Goal: Information Seeking & Learning: Learn about a topic

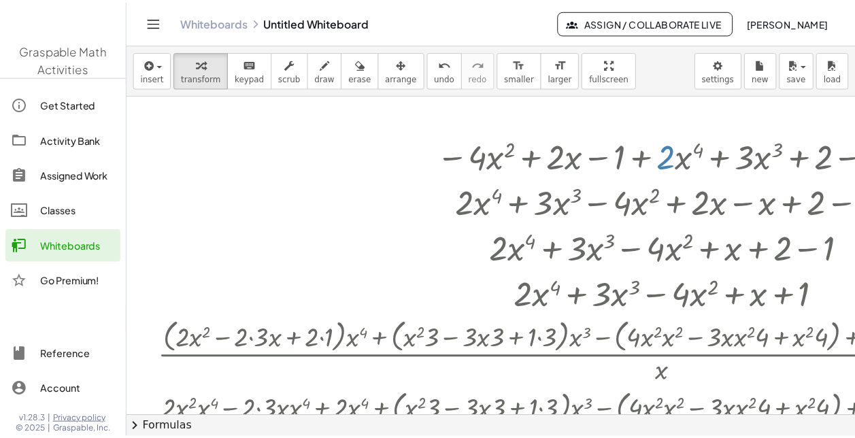
scroll to position [476, 0]
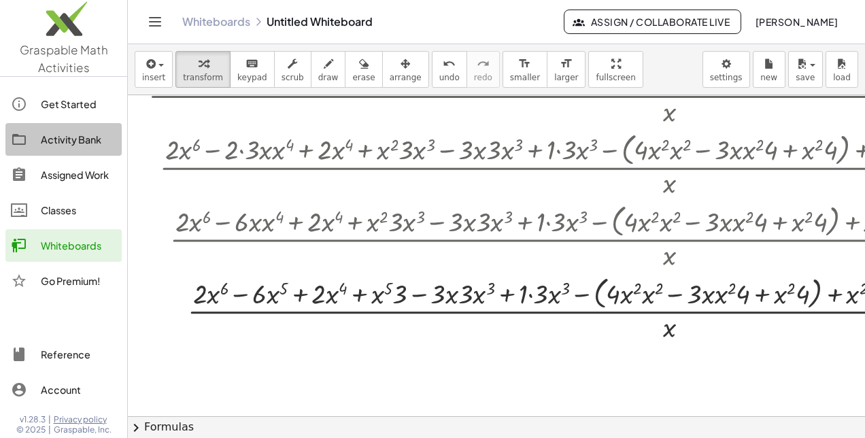
click at [52, 152] on link "Activity Bank" at bounding box center [63, 139] width 116 height 33
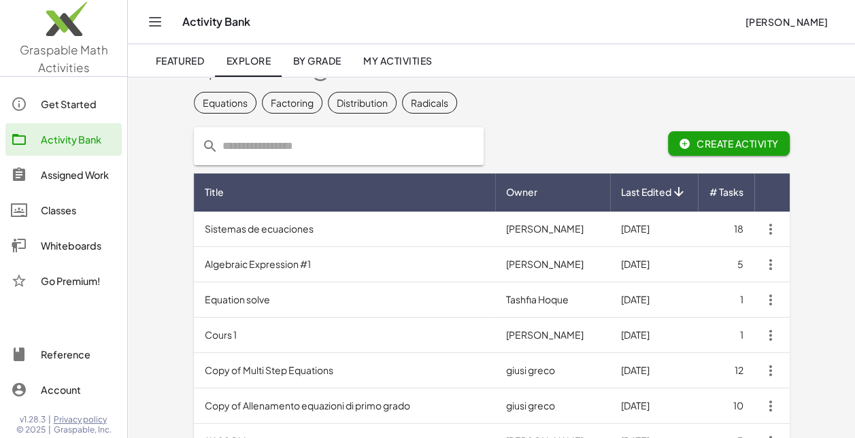
scroll to position [38, 0]
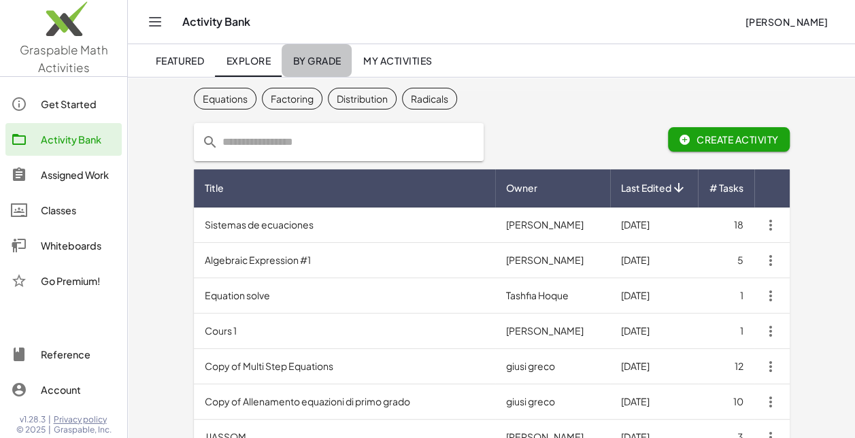
click at [326, 57] on span "By Grade" at bounding box center [316, 60] width 48 height 12
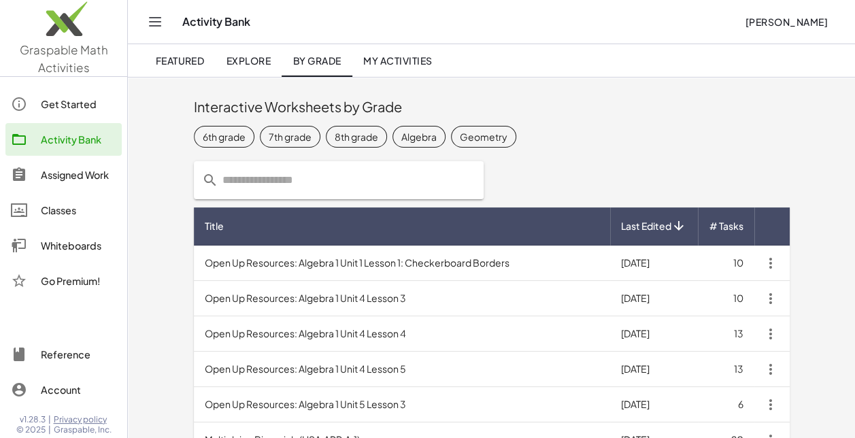
scroll to position [4, 0]
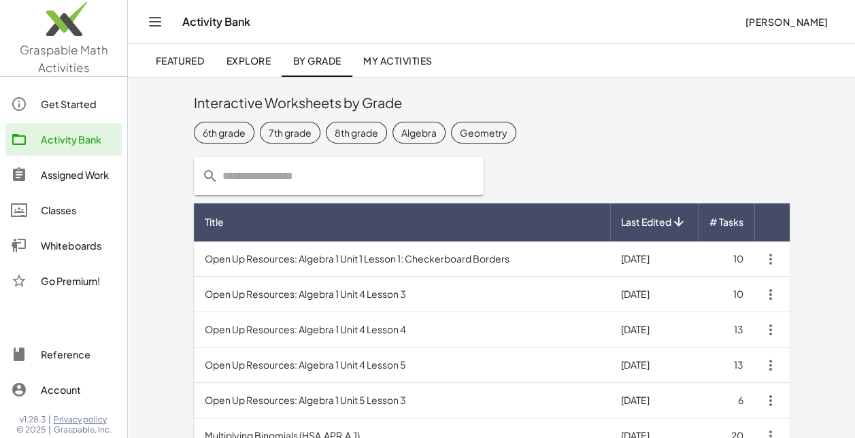
click at [309, 267] on td "Open Up Resources: Algebra 1 Unit 1 Lesson 1: Checkerboard Borders" at bounding box center [402, 258] width 416 height 35
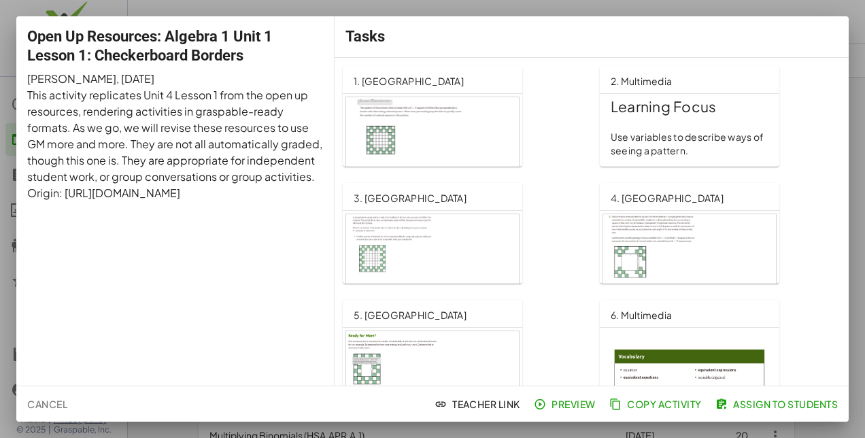
click at [401, 150] on div at bounding box center [432, 146] width 173 height 98
click at [629, 135] on p "Use variables to describe ways of seeing a pattern." at bounding box center [690, 144] width 158 height 27
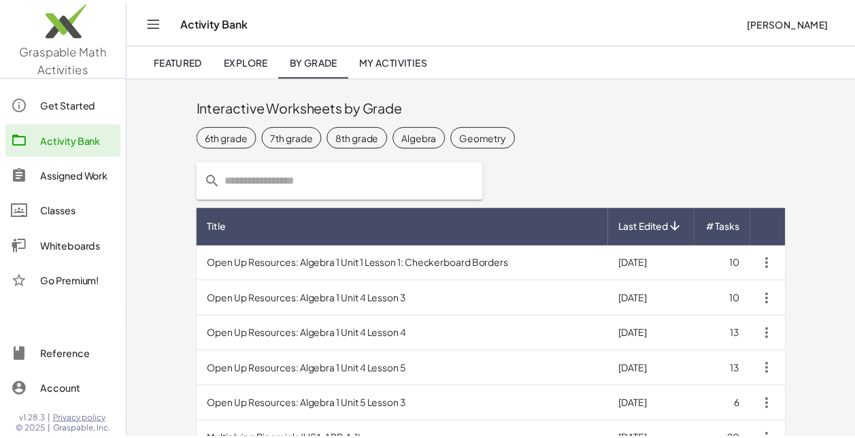
scroll to position [4, 0]
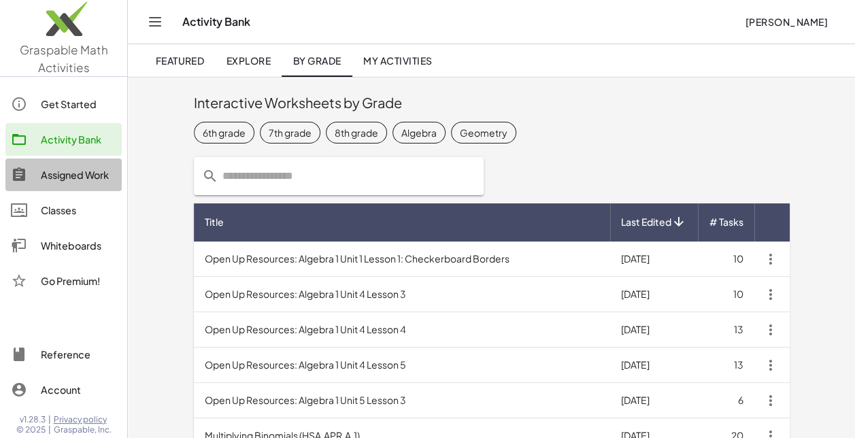
click at [88, 175] on div "Assigned Work" at bounding box center [78, 175] width 75 height 16
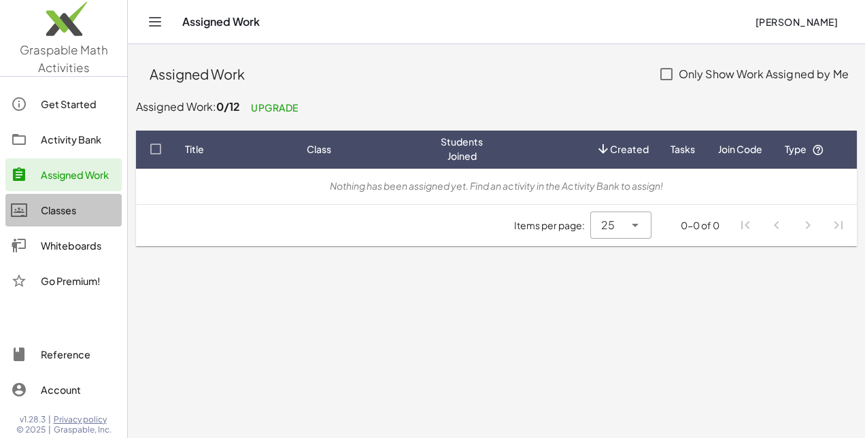
click at [80, 201] on link "Classes" at bounding box center [63, 210] width 116 height 33
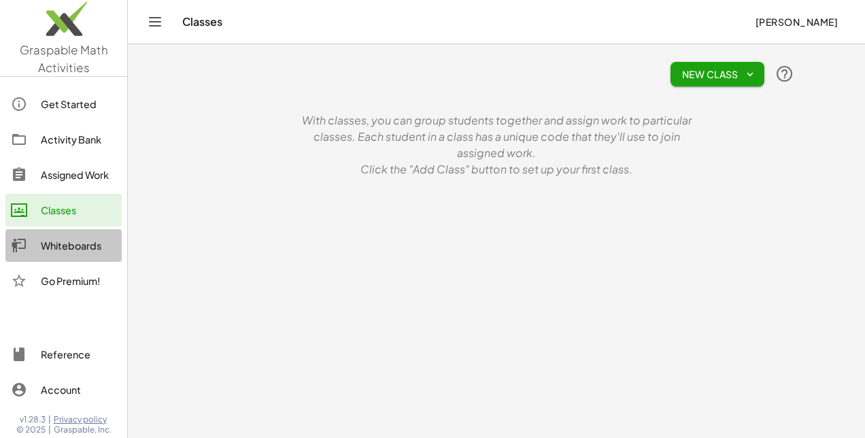
click at [78, 239] on div "Whiteboards" at bounding box center [78, 245] width 75 height 16
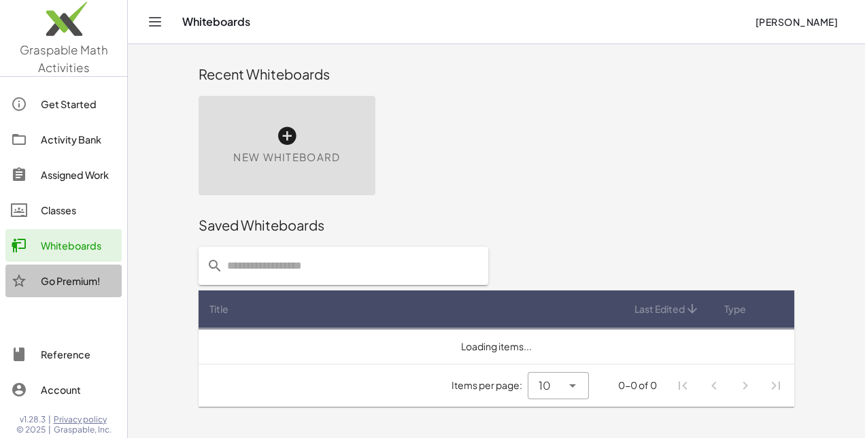
click at [77, 278] on div "Go Premium!" at bounding box center [78, 281] width 75 height 16
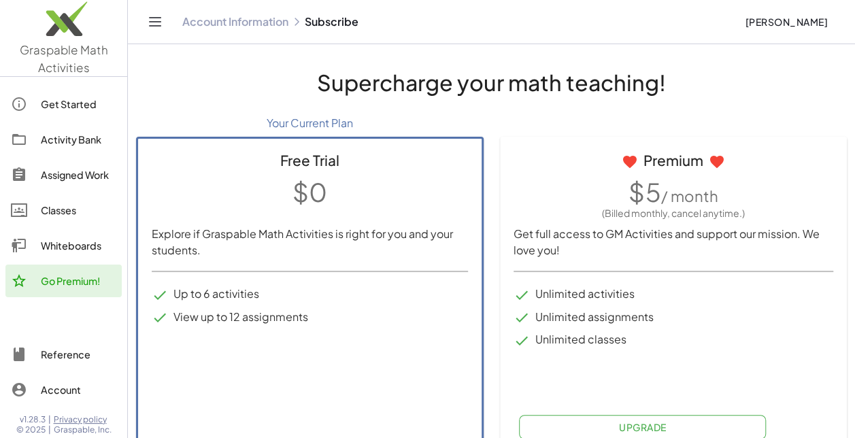
click at [165, 23] on button "Toggle navigation" at bounding box center [155, 22] width 22 height 22
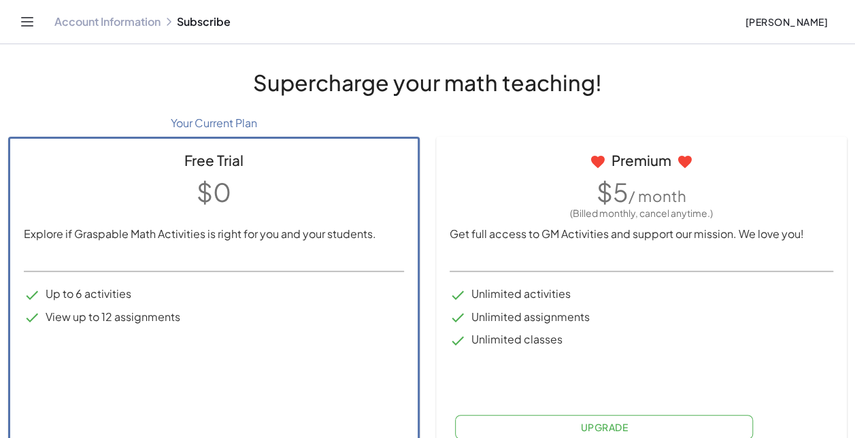
click at [137, 24] on link "Account Information" at bounding box center [107, 22] width 106 height 14
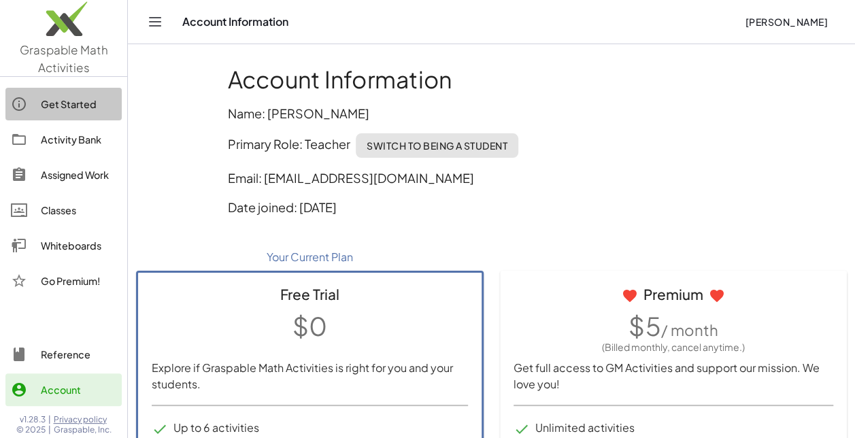
click at [86, 107] on div "Get Started" at bounding box center [78, 104] width 75 height 16
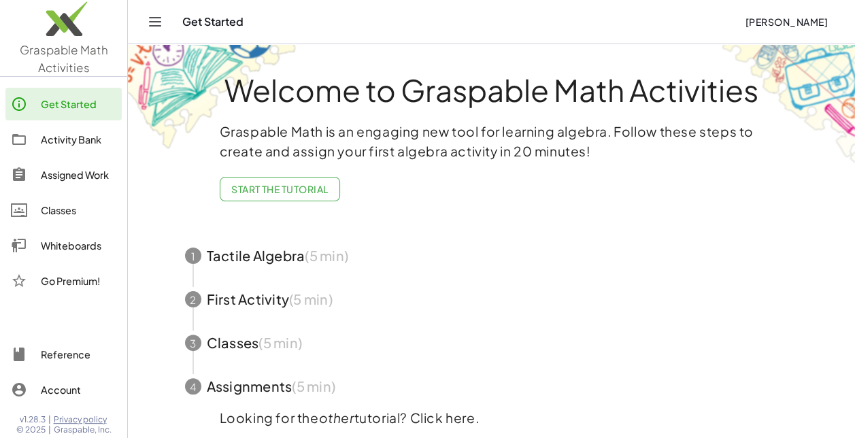
scroll to position [60, 0]
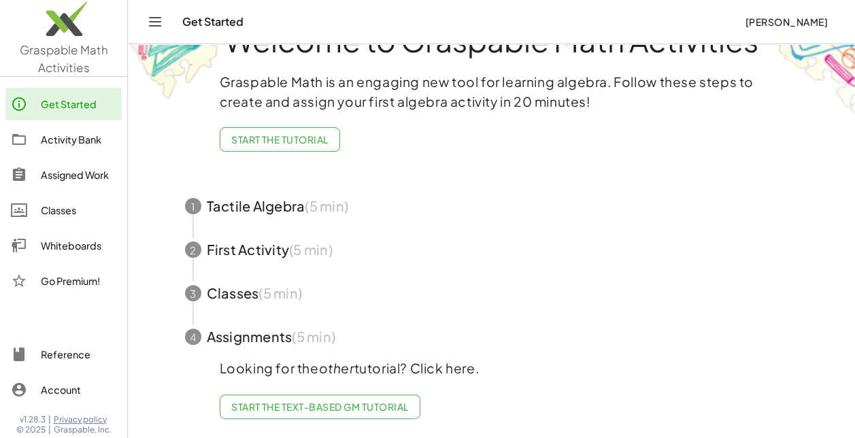
click at [237, 196] on span "button" at bounding box center [492, 206] width 646 height 44
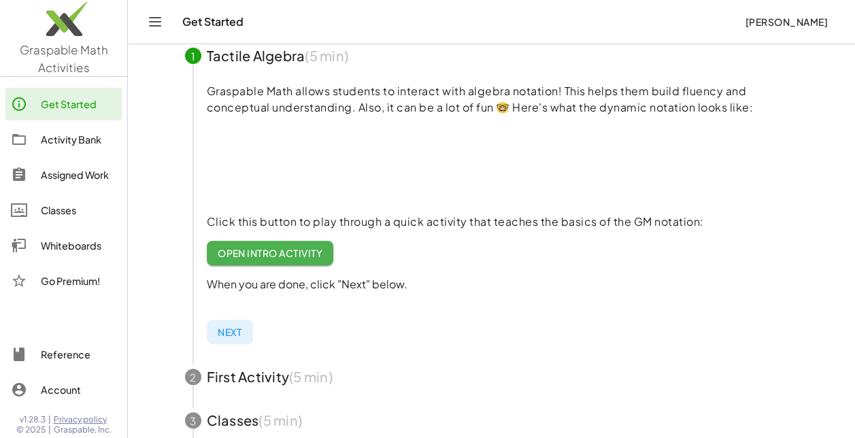
scroll to position [150, 0]
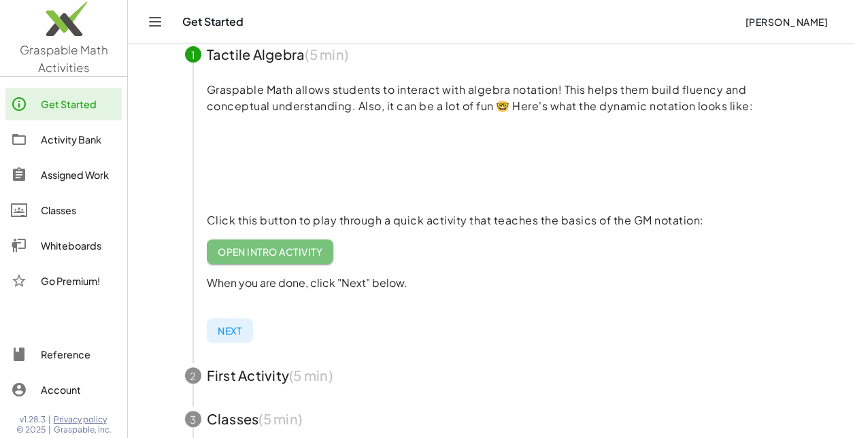
click at [248, 252] on span "Open Intro Activity" at bounding box center [270, 251] width 105 height 12
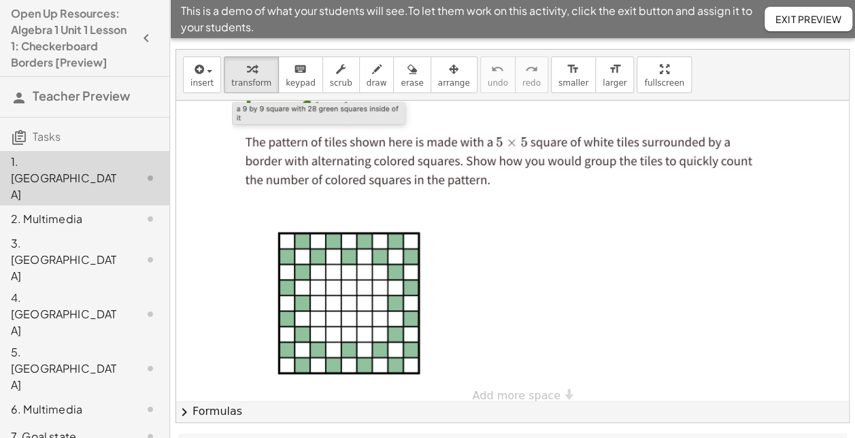
scroll to position [10, 0]
click at [286, 252] on div at bounding box center [502, 249] width 541 height 318
click at [305, 253] on div at bounding box center [502, 249] width 541 height 318
drag, startPoint x: 331, startPoint y: 240, endPoint x: 332, endPoint y: 264, distance: 23.8
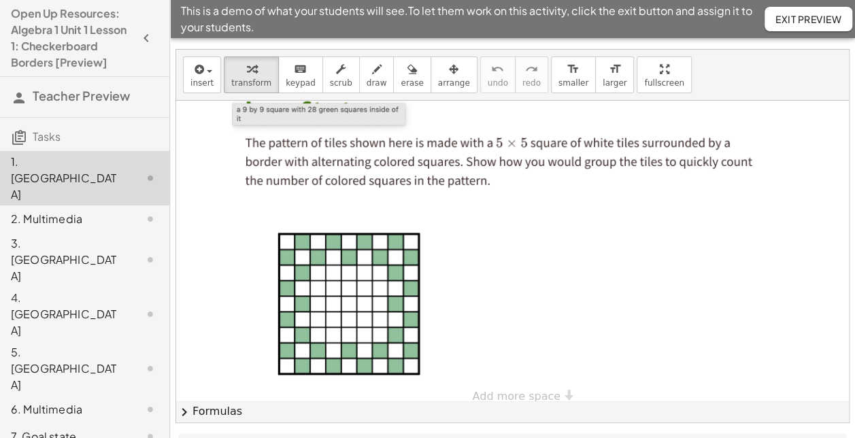
click at [332, 264] on div at bounding box center [502, 249] width 541 height 318
click at [367, 78] on span "draw" at bounding box center [377, 83] width 20 height 10
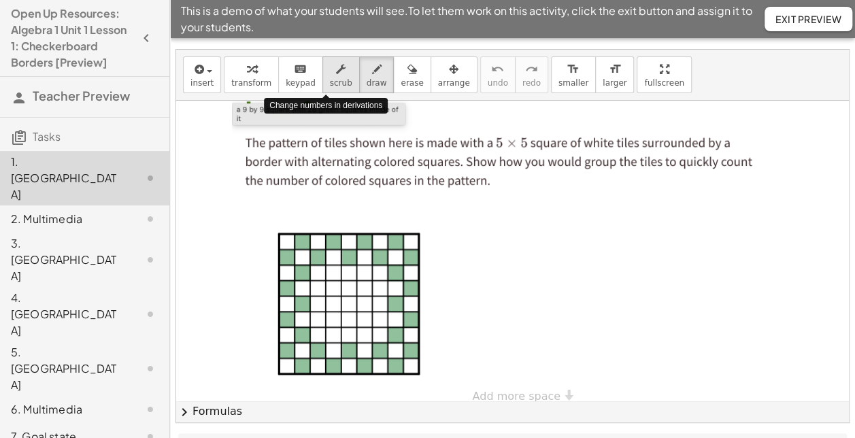
click at [330, 78] on span "scrub" at bounding box center [341, 83] width 22 height 10
drag, startPoint x: 284, startPoint y: 240, endPoint x: 375, endPoint y: 237, distance: 91.2
click at [375, 237] on div at bounding box center [502, 249] width 541 height 318
click at [348, 258] on div at bounding box center [502, 249] width 541 height 318
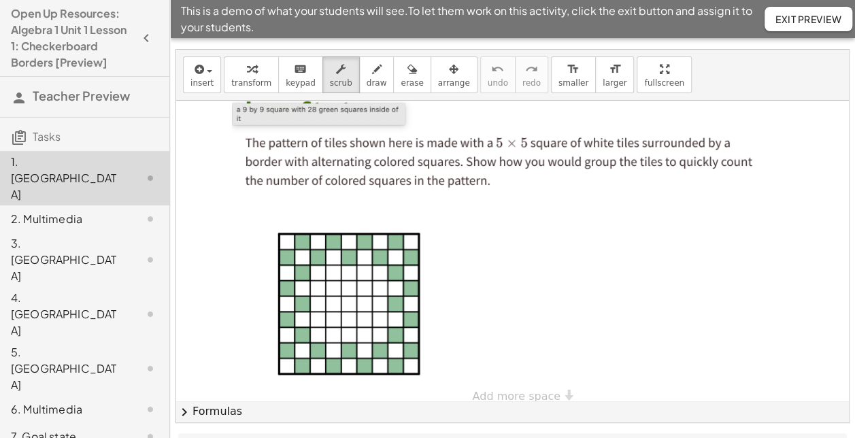
click at [348, 258] on div at bounding box center [502, 249] width 541 height 318
click at [367, 78] on span "draw" at bounding box center [377, 83] width 20 height 10
drag, startPoint x: 349, startPoint y: 258, endPoint x: 294, endPoint y: 262, distance: 54.6
click at [294, 262] on div at bounding box center [512, 252] width 673 height 325
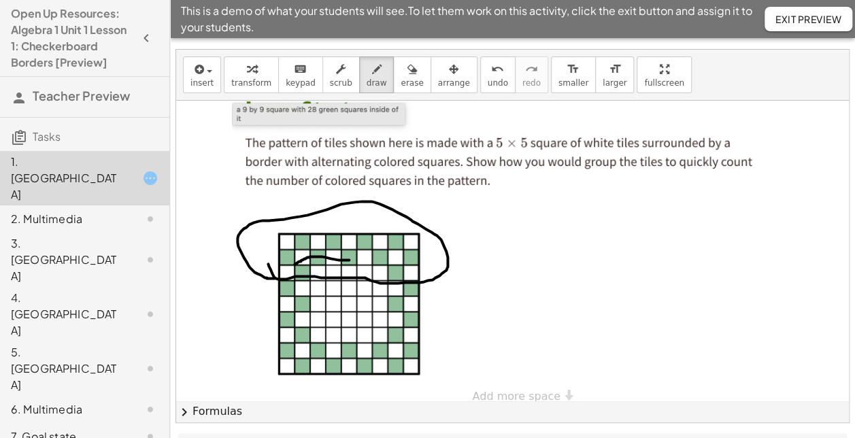
drag, startPoint x: 271, startPoint y: 269, endPoint x: 274, endPoint y: 277, distance: 8.8
click at [274, 277] on div at bounding box center [512, 252] width 673 height 325
click at [438, 81] on span "arrange" at bounding box center [454, 83] width 32 height 10
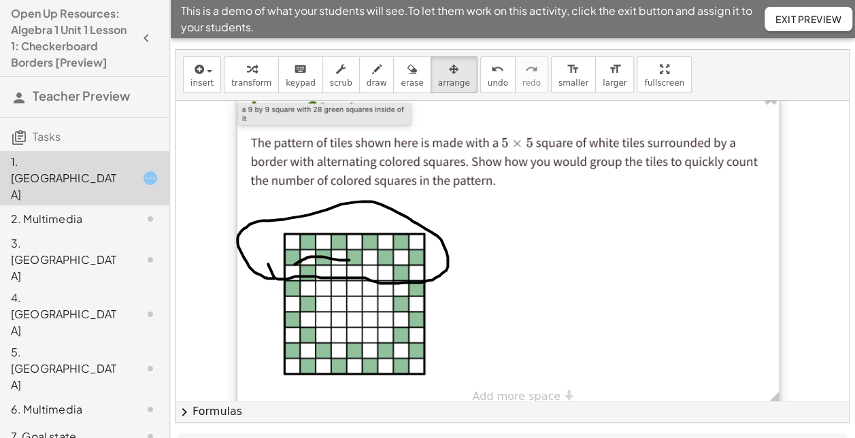
drag, startPoint x: 360, startPoint y: 260, endPoint x: 358, endPoint y: 214, distance: 46.3
click at [358, 214] on div at bounding box center [507, 249] width 541 height 318
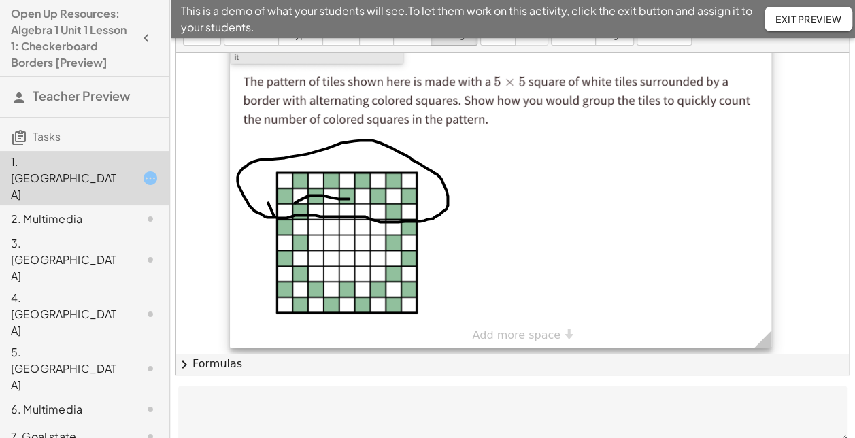
scroll to position [72, 0]
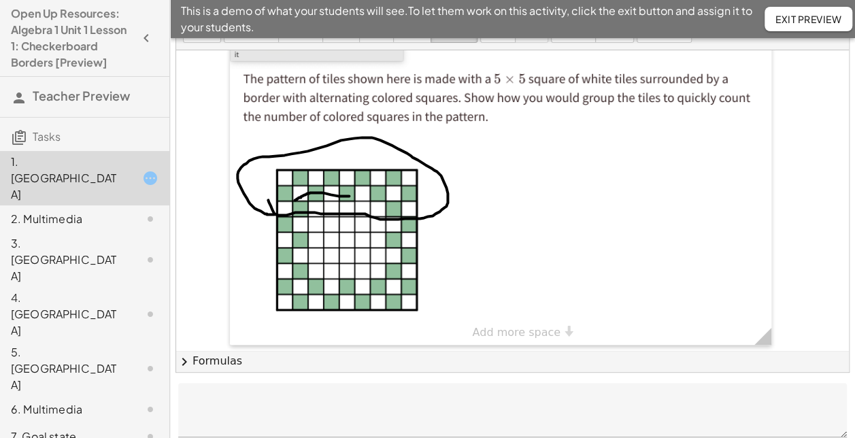
click at [491, 333] on div "× Add more space" at bounding box center [512, 189] width 673 height 325
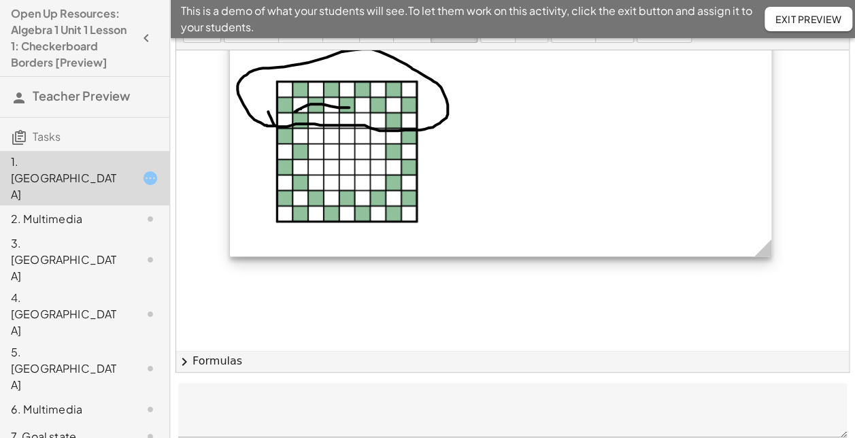
scroll to position [94, 0]
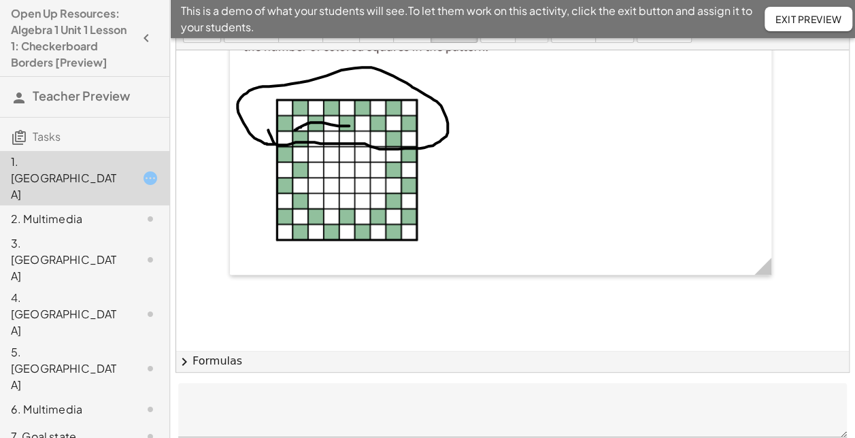
click at [228, 361] on button "chevron_right Formulas" at bounding box center [512, 361] width 673 height 22
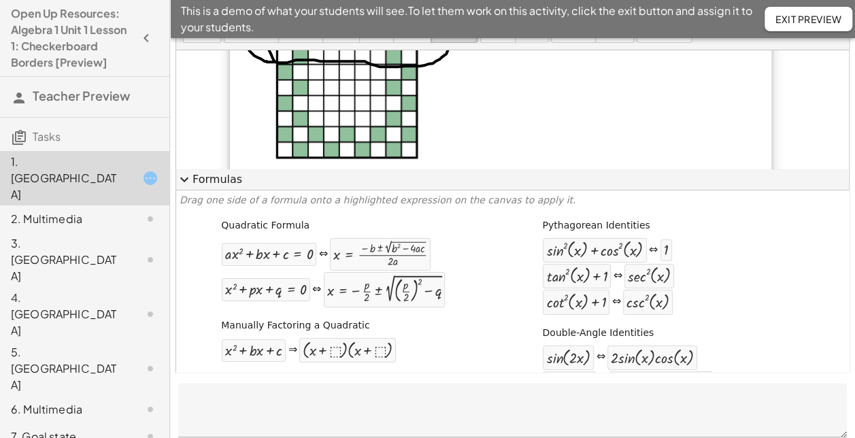
scroll to position [180, 0]
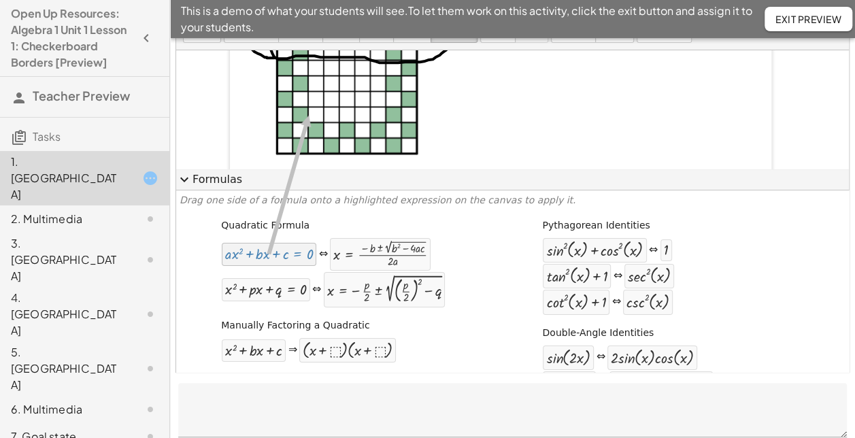
drag, startPoint x: 258, startPoint y: 262, endPoint x: 305, endPoint y: 116, distance: 153.5
drag, startPoint x: 256, startPoint y: 289, endPoint x: 356, endPoint y: 290, distance: 100.0
click at [356, 290] on div "+ x 2 + · p · x + q = 0 ⇔ x = − · p · 2 ± 2 √ ( + ( · p · 2 ) 2 − q )" at bounding box center [333, 289] width 224 height 37
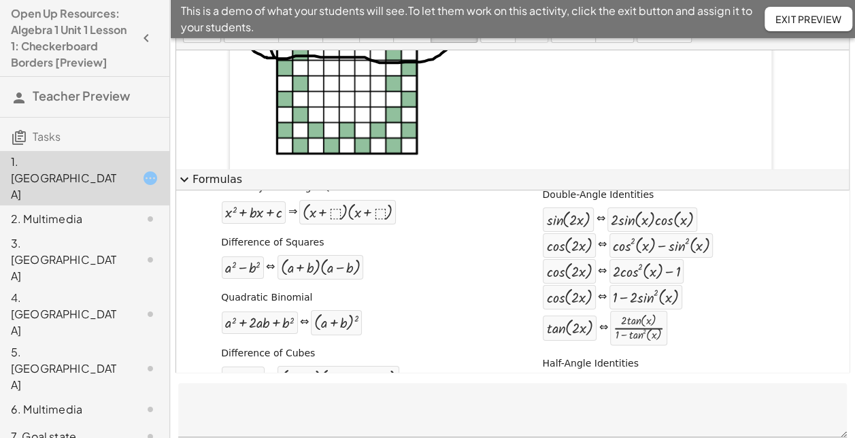
scroll to position [162, 0]
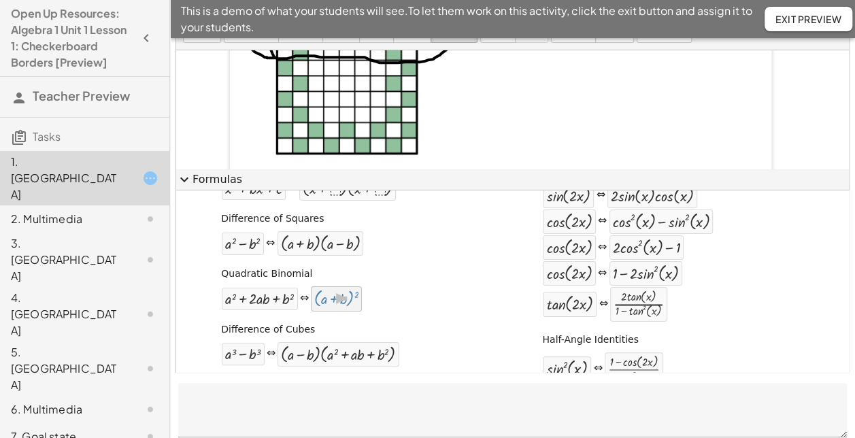
click at [328, 293] on div at bounding box center [336, 299] width 44 height 18
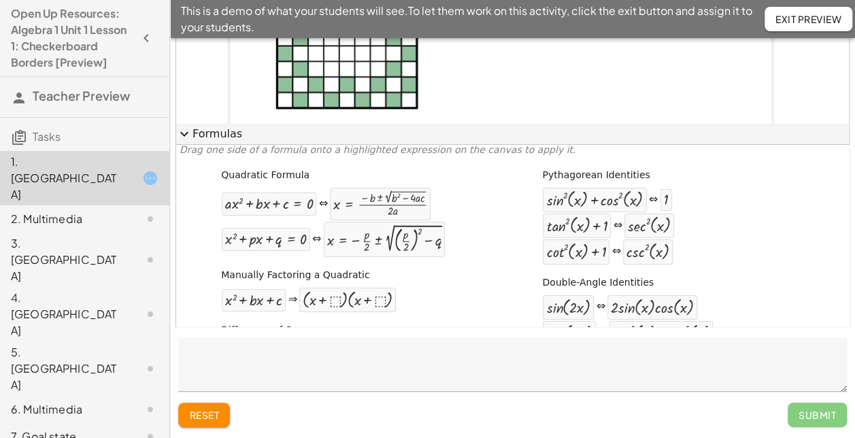
scroll to position [0, 0]
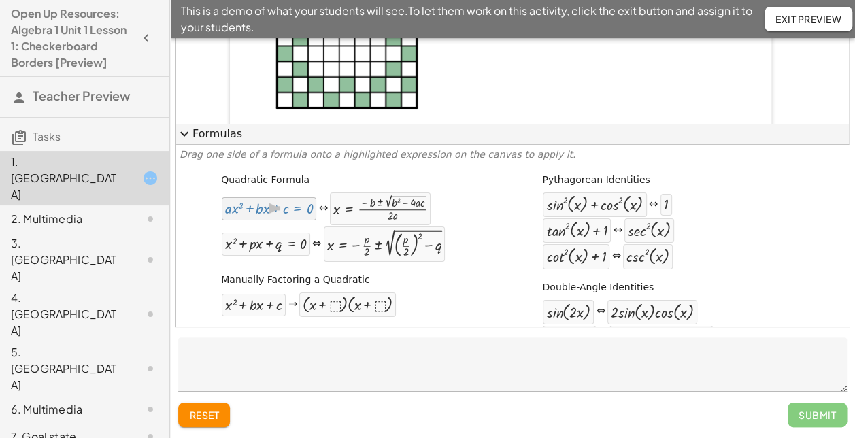
click at [293, 214] on div at bounding box center [269, 209] width 88 height 16
drag, startPoint x: 284, startPoint y: 207, endPoint x: 330, endPoint y: 299, distance: 103.4
drag, startPoint x: 337, startPoint y: 306, endPoint x: 237, endPoint y: 309, distance: 100.7
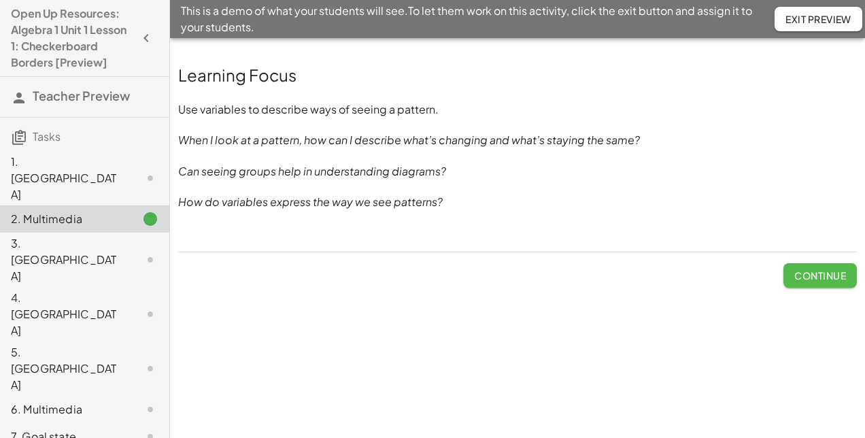
click at [802, 273] on span "Continue" at bounding box center [820, 275] width 52 height 12
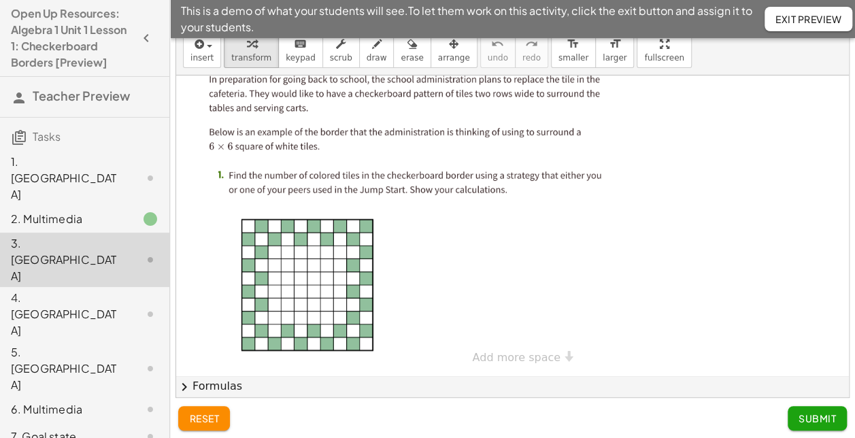
scroll to position [50, 0]
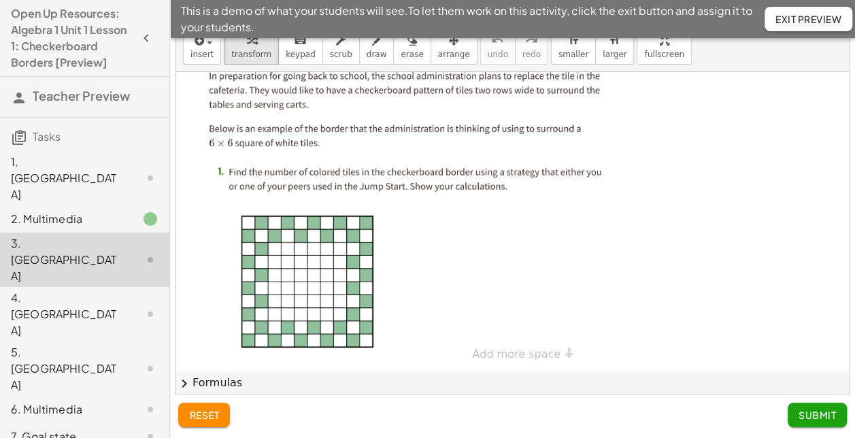
click at [358, 302] on div at bounding box center [415, 216] width 424 height 302
click at [356, 386] on button "chevron_right Formulas" at bounding box center [512, 383] width 673 height 22
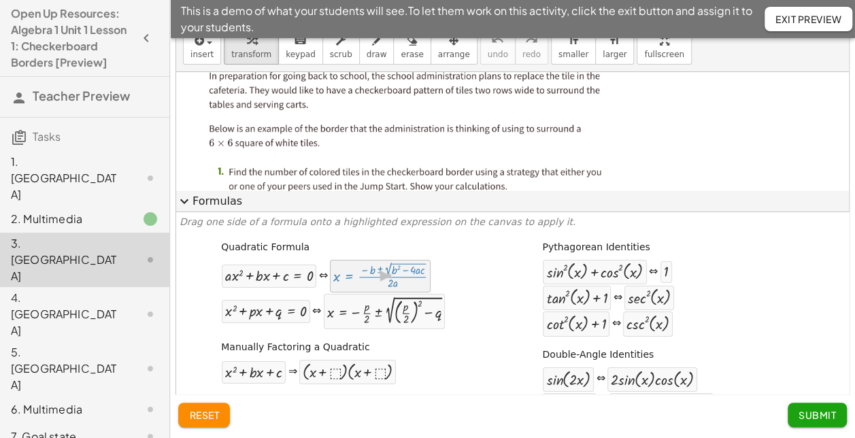
click at [364, 286] on div at bounding box center [380, 276] width 94 height 26
click at [277, 270] on div at bounding box center [269, 276] width 88 height 16
click at [801, 411] on span "Submit" at bounding box center [816, 415] width 37 height 12
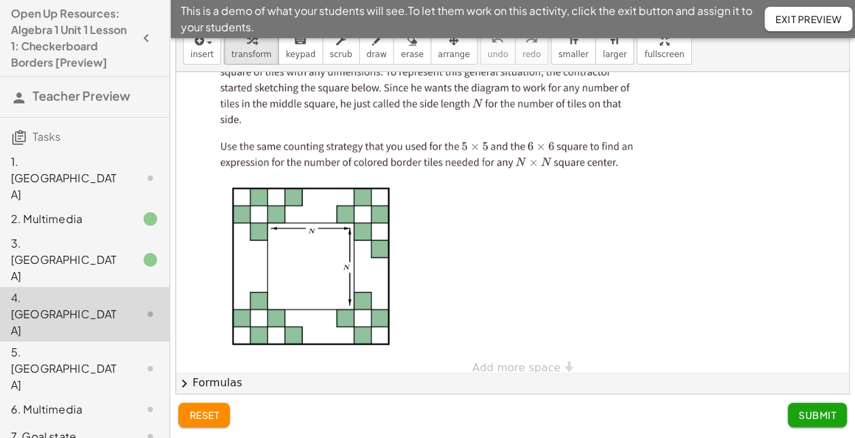
scroll to position [58, 0]
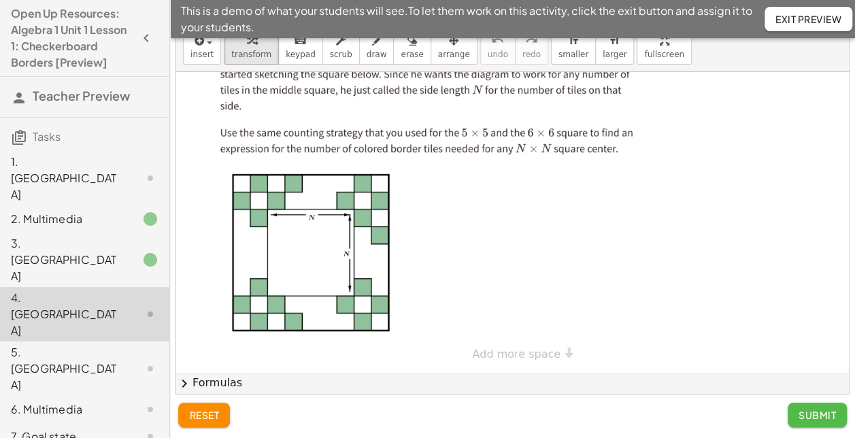
click at [806, 409] on span "Submit" at bounding box center [816, 415] width 37 height 12
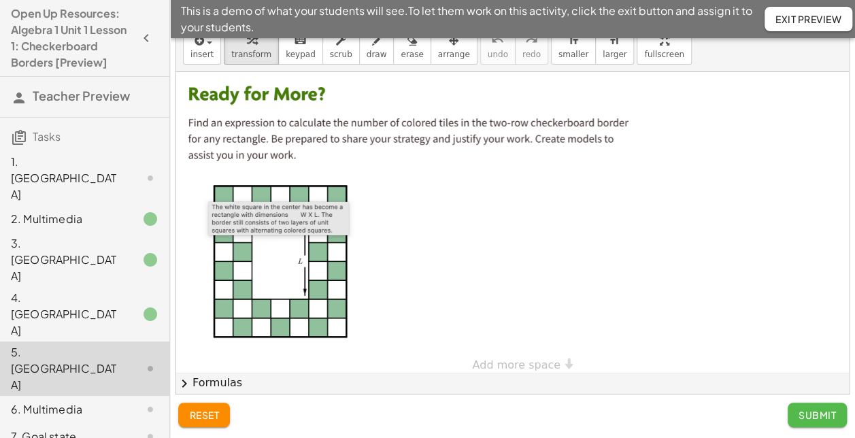
click at [808, 411] on span "Submit" at bounding box center [816, 415] width 37 height 12
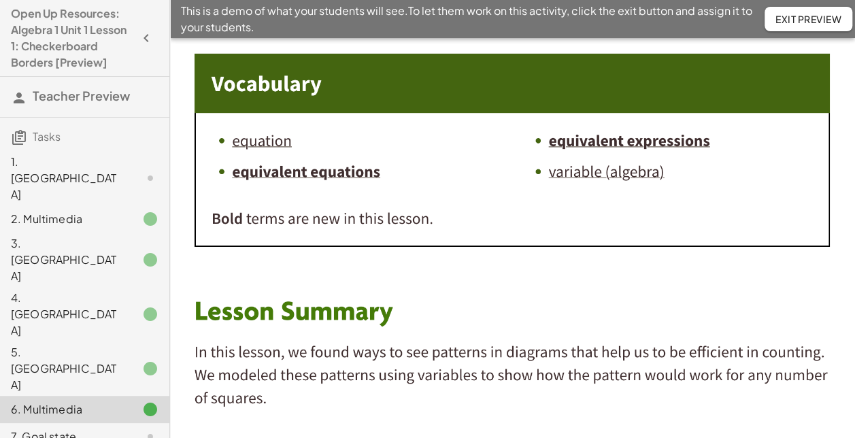
scroll to position [120, 0]
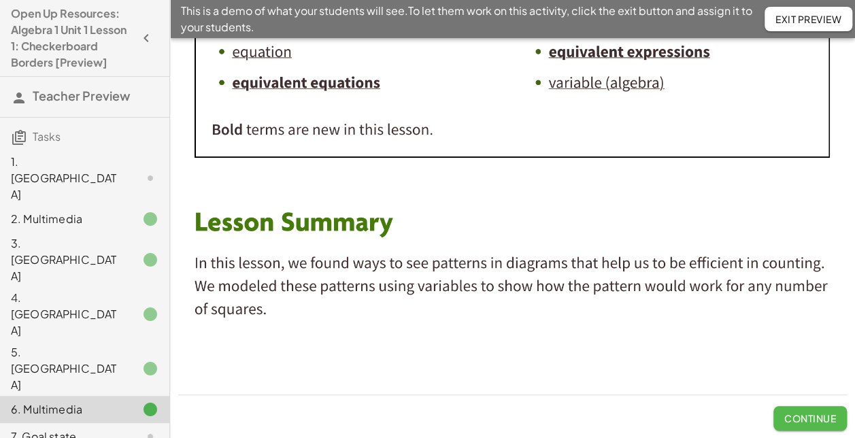
click at [799, 409] on button "Continue" at bounding box center [809, 418] width 73 height 24
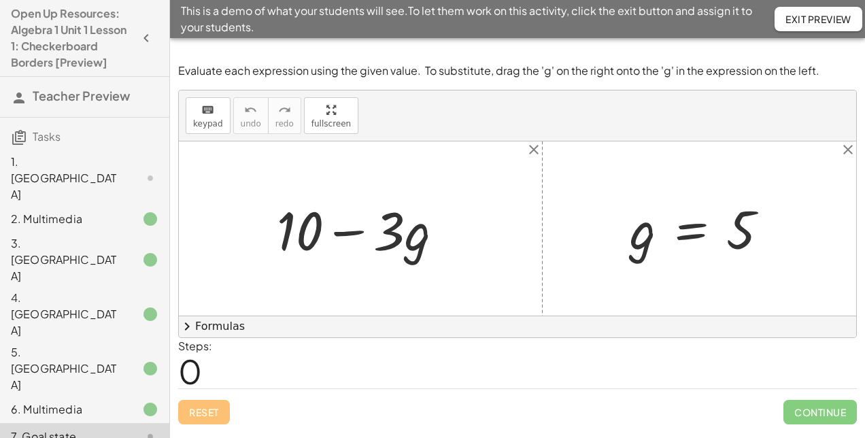
click at [423, 226] on div at bounding box center [365, 229] width 191 height 70
drag, startPoint x: 749, startPoint y: 237, endPoint x: 421, endPoint y: 249, distance: 328.7
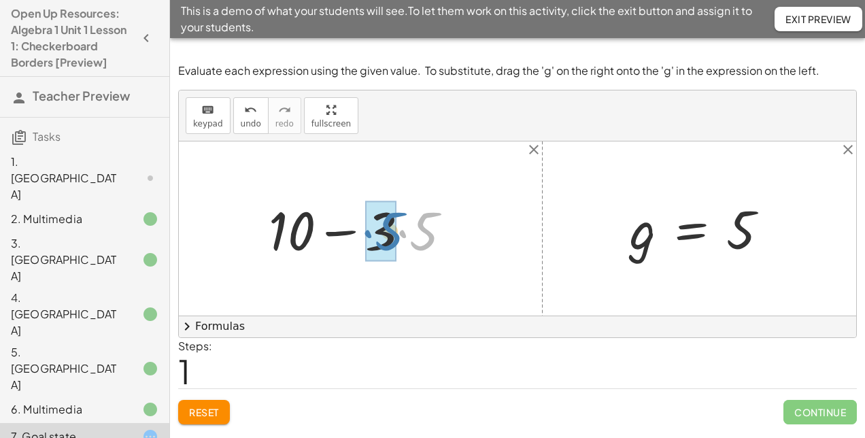
drag, startPoint x: 430, startPoint y: 248, endPoint x: 395, endPoint y: 248, distance: 34.7
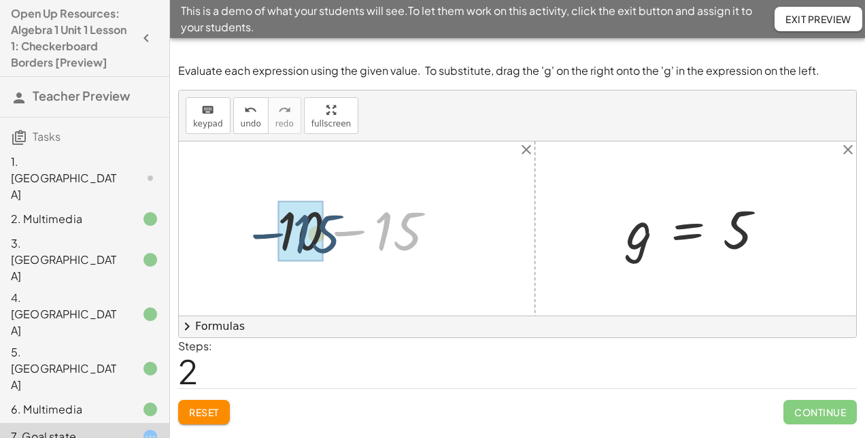
drag, startPoint x: 395, startPoint y: 248, endPoint x: 313, endPoint y: 250, distance: 82.3
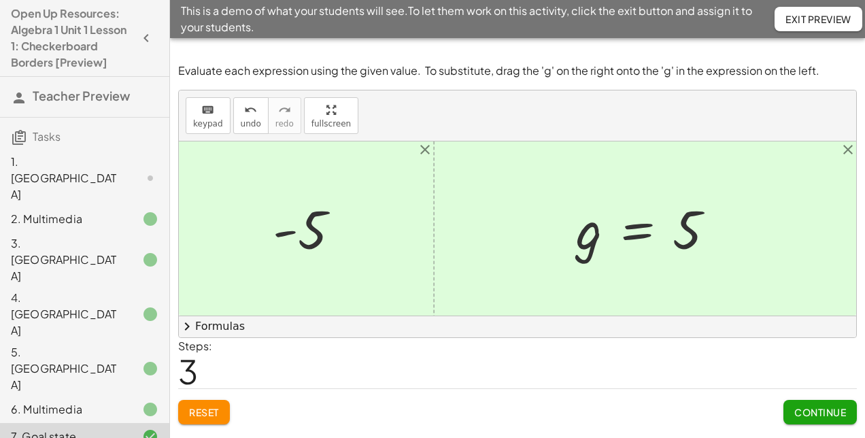
click at [795, 409] on span "Continue" at bounding box center [820, 412] width 52 height 12
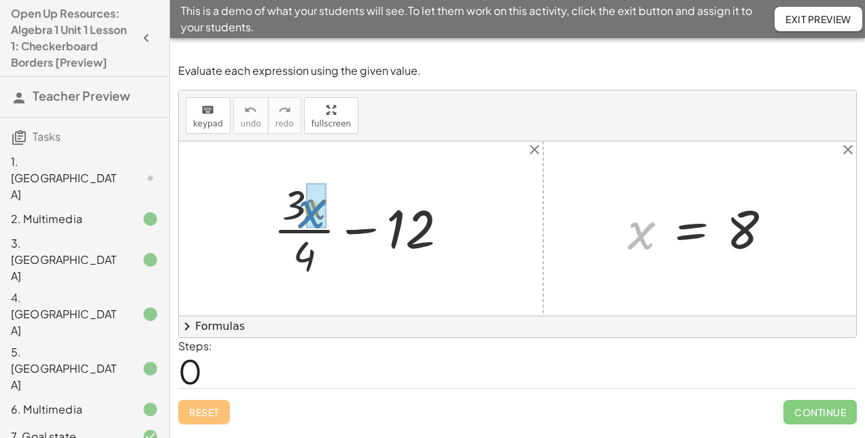
drag, startPoint x: 635, startPoint y: 230, endPoint x: 311, endPoint y: 209, distance: 325.0
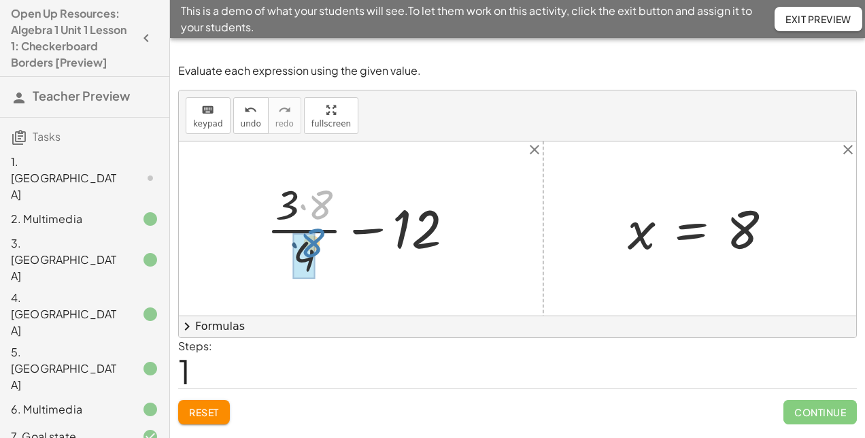
drag, startPoint x: 325, startPoint y: 209, endPoint x: 316, endPoint y: 249, distance: 40.4
click at [316, 249] on div at bounding box center [366, 228] width 212 height 105
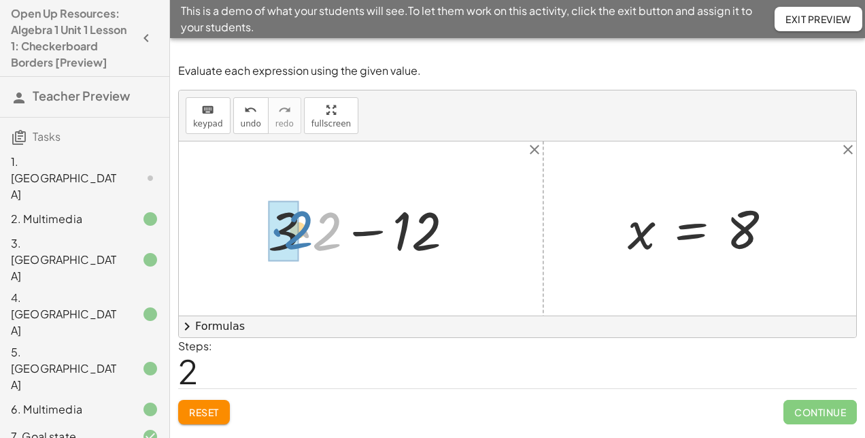
drag, startPoint x: 318, startPoint y: 249, endPoint x: 290, endPoint y: 248, distance: 28.6
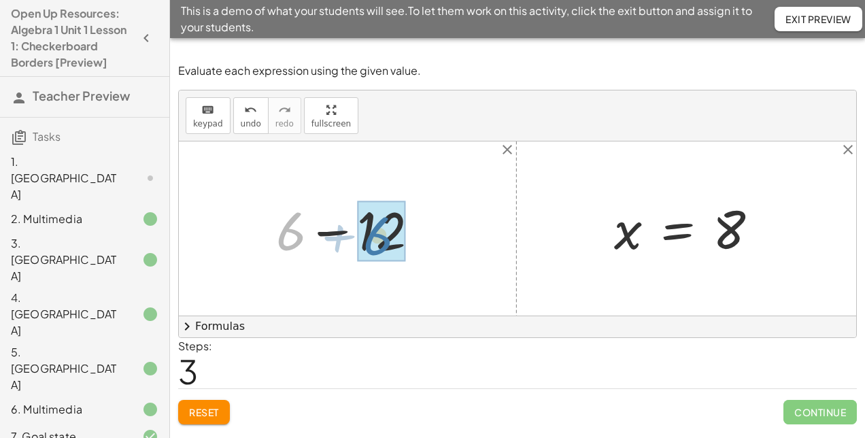
drag, startPoint x: 291, startPoint y: 245, endPoint x: 381, endPoint y: 250, distance: 89.9
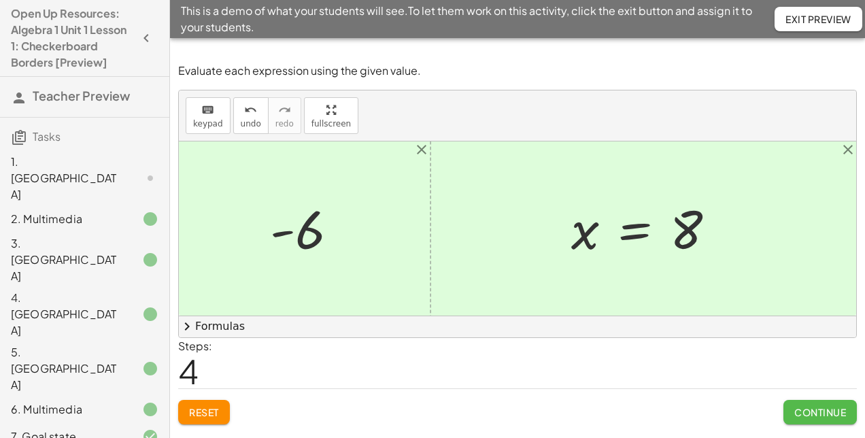
click at [803, 415] on span "Continue" at bounding box center [820, 412] width 52 height 12
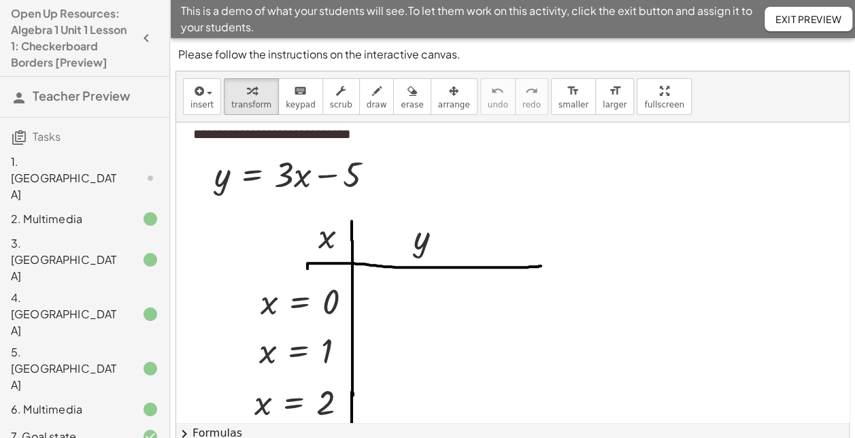
scroll to position [26, 0]
click at [296, 373] on div at bounding box center [299, 384] width 22 height 22
click at [389, 299] on div at bounding box center [512, 301] width 673 height 409
click at [433, 299] on div at bounding box center [512, 301] width 673 height 409
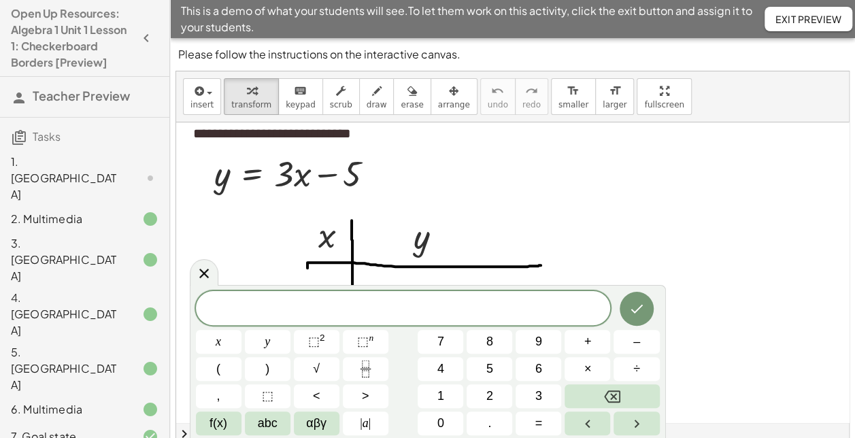
click at [501, 239] on div at bounding box center [512, 301] width 673 height 409
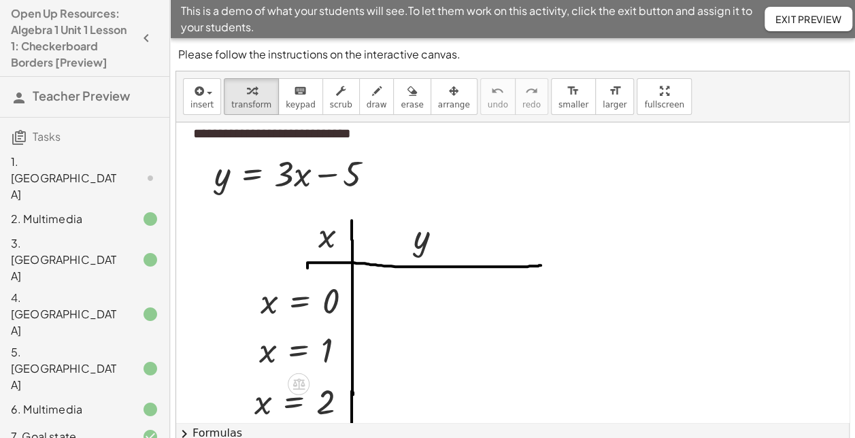
click at [398, 295] on div at bounding box center [512, 301] width 673 height 409
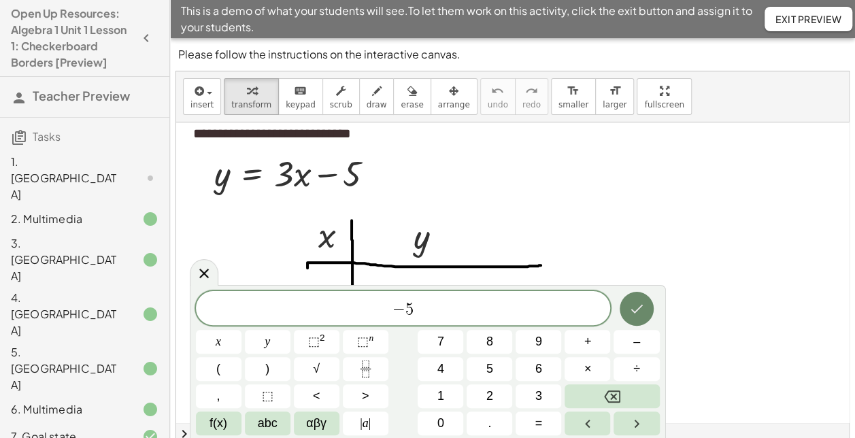
click at [640, 319] on button "Done" at bounding box center [636, 309] width 34 height 34
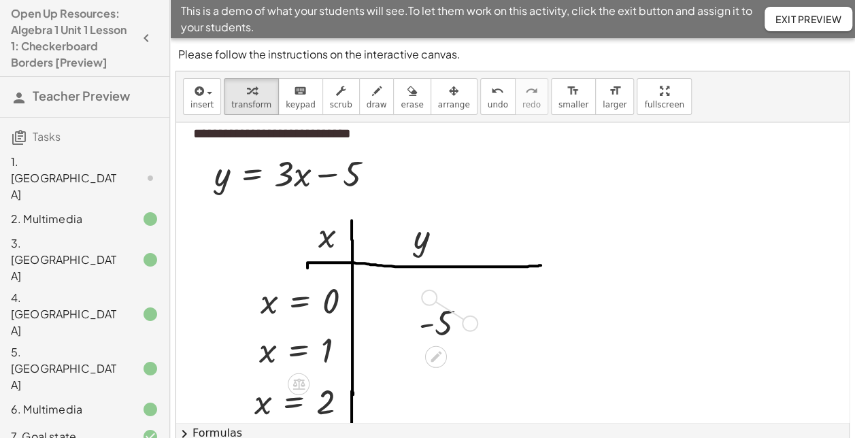
drag, startPoint x: 473, startPoint y: 325, endPoint x: 431, endPoint y: 295, distance: 51.7
click at [431, 296] on div "- 5" at bounding box center [442, 322] width 88 height 52
drag, startPoint x: 447, startPoint y: 327, endPoint x: 393, endPoint y: 344, distance: 56.3
click at [393, 344] on div "**********" at bounding box center [512, 301] width 673 height 409
drag, startPoint x: 468, startPoint y: 327, endPoint x: 379, endPoint y: 343, distance: 89.9
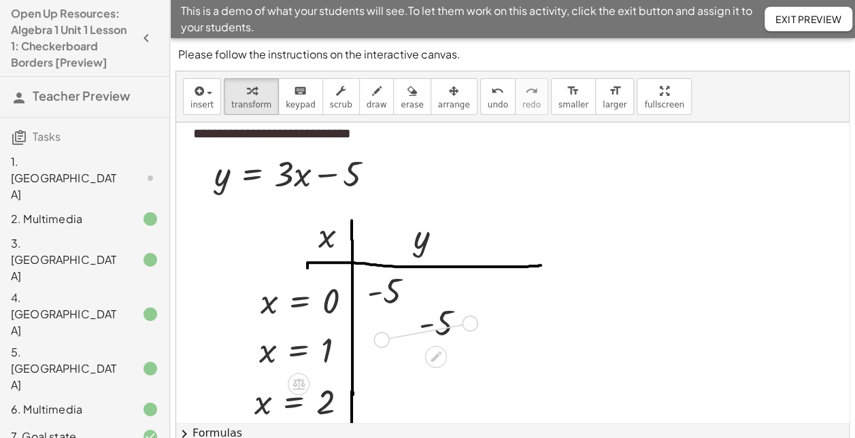
click at [379, 343] on div "**********" at bounding box center [512, 301] width 673 height 409
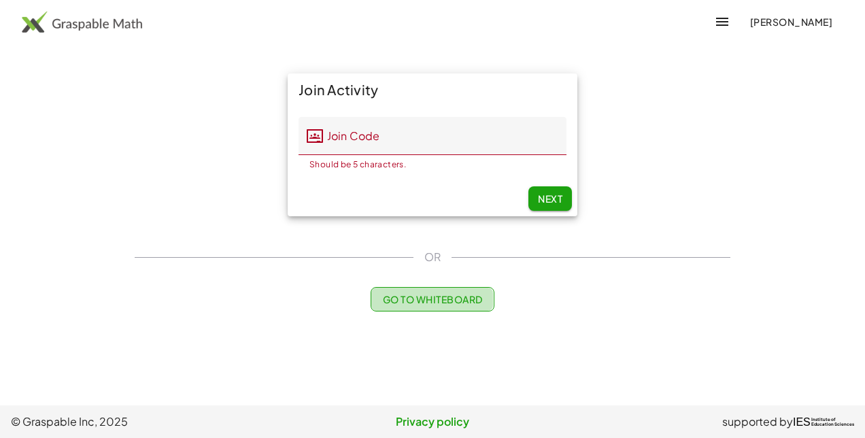
click at [423, 307] on button "Go to Whiteboard" at bounding box center [432, 299] width 123 height 24
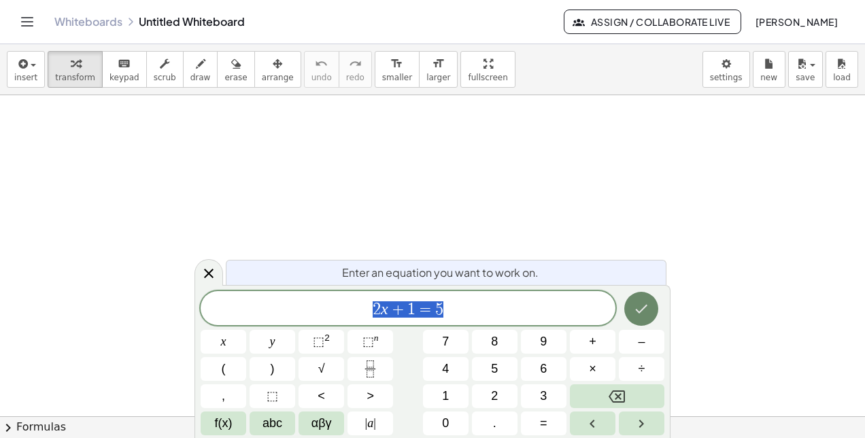
click at [630, 309] on button "Done" at bounding box center [641, 309] width 34 height 34
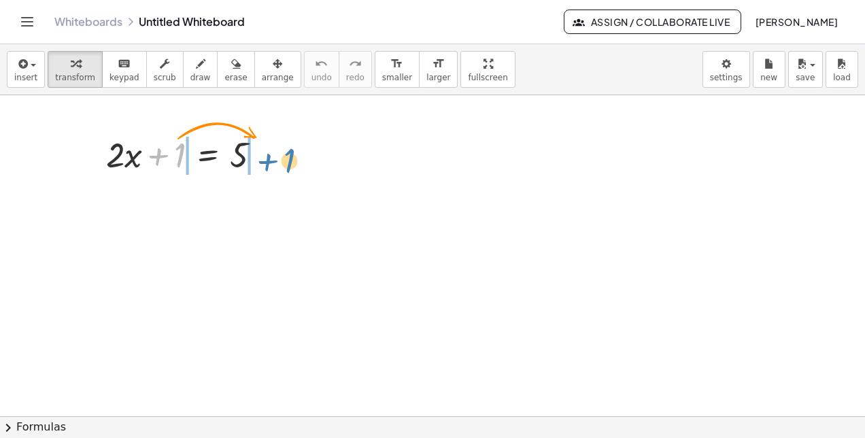
drag, startPoint x: 177, startPoint y: 158, endPoint x: 271, endPoint y: 166, distance: 94.9
click at [271, 166] on div at bounding box center [189, 154] width 180 height 46
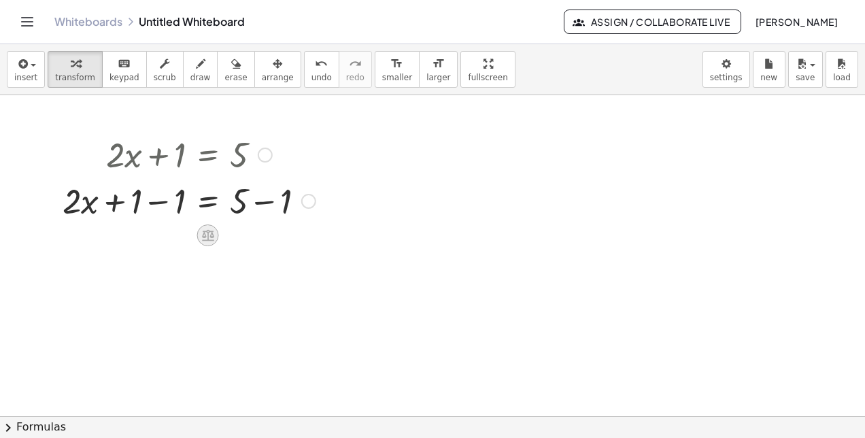
click at [207, 237] on icon at bounding box center [208, 236] width 12 height 12
click at [210, 241] on span "×" at bounding box center [208, 236] width 8 height 20
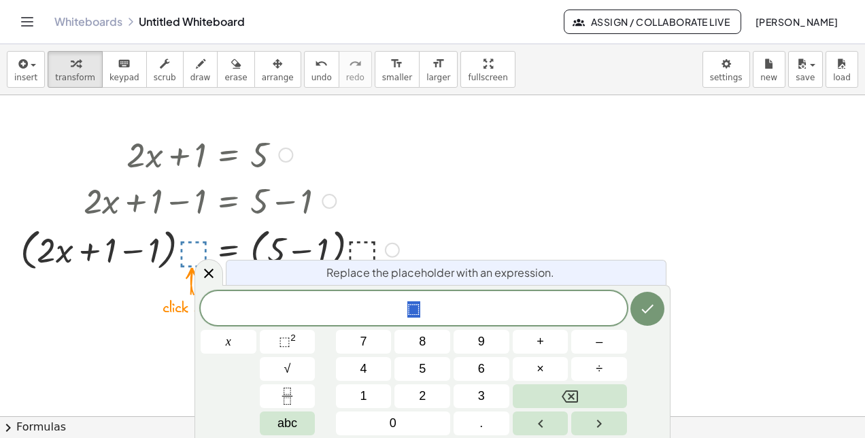
click at [422, 369] on span "5" at bounding box center [422, 369] width 7 height 18
click at [650, 308] on icon "Done" at bounding box center [648, 309] width 12 height 9
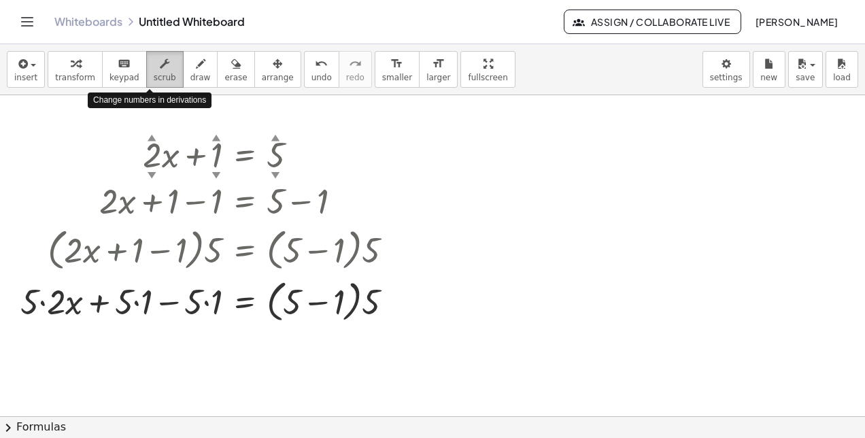
click at [154, 61] on div "button" at bounding box center [165, 63] width 22 height 16
click at [36, 296] on div at bounding box center [212, 300] width 397 height 52
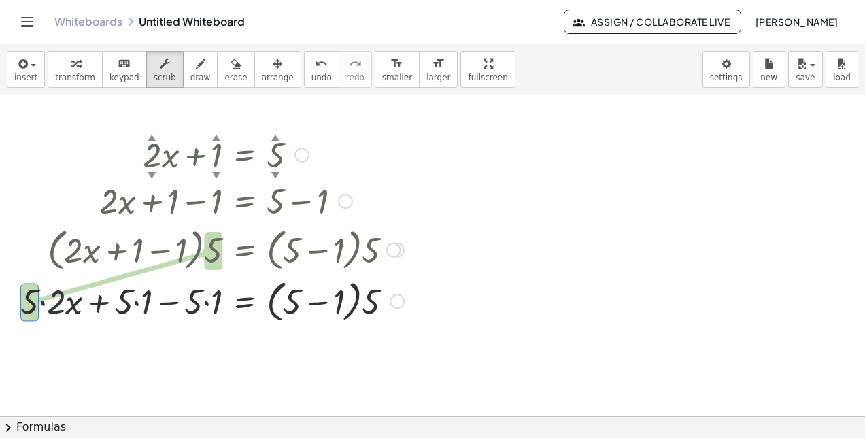
click at [55, 310] on div at bounding box center [212, 300] width 397 height 52
